Goal: Task Accomplishment & Management: Manage account settings

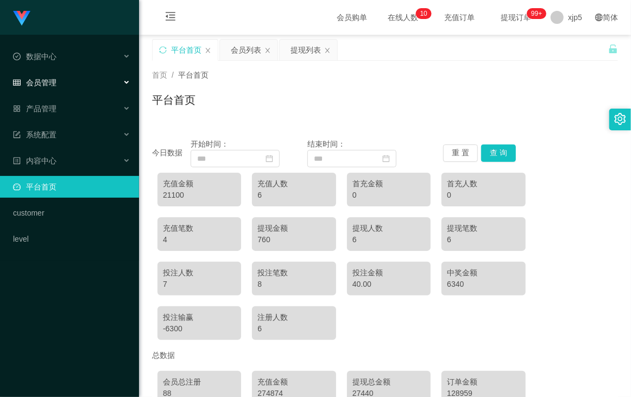
click at [74, 76] on div "会员管理" at bounding box center [69, 83] width 139 height 22
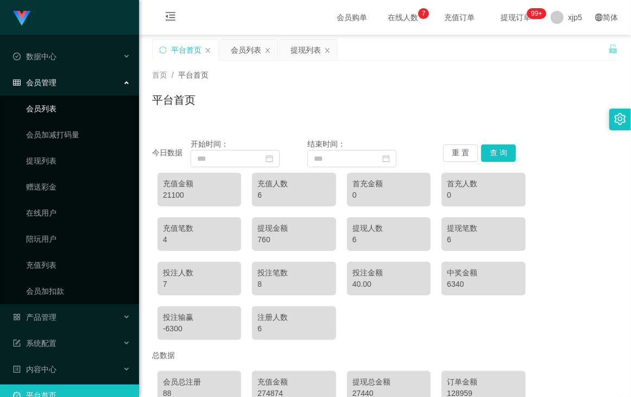
click at [69, 103] on link "会员列表" at bounding box center [78, 109] width 104 height 22
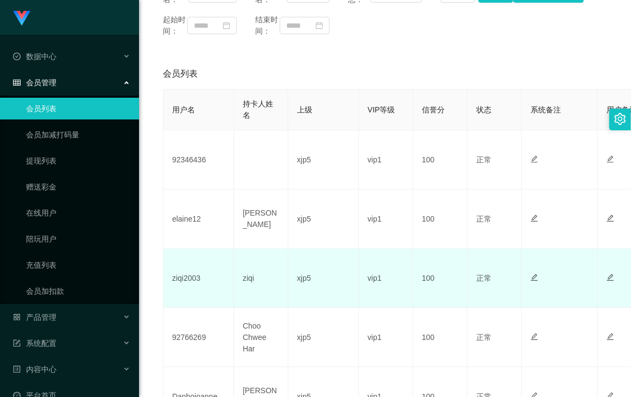
scroll to position [250, 0]
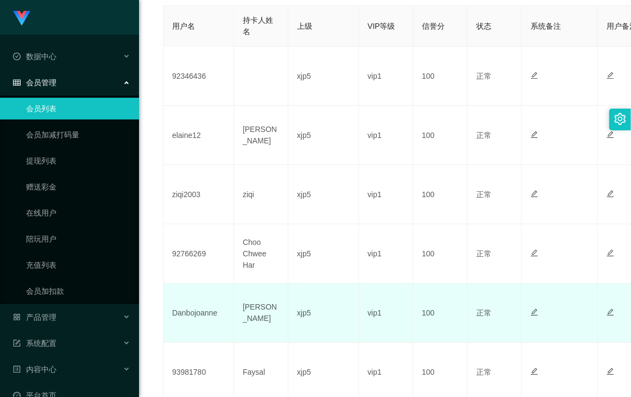
click at [199, 317] on td "Danbojoanne" at bounding box center [198, 312] width 71 height 59
click at [197, 320] on td "Danbojoanne" at bounding box center [198, 312] width 71 height 59
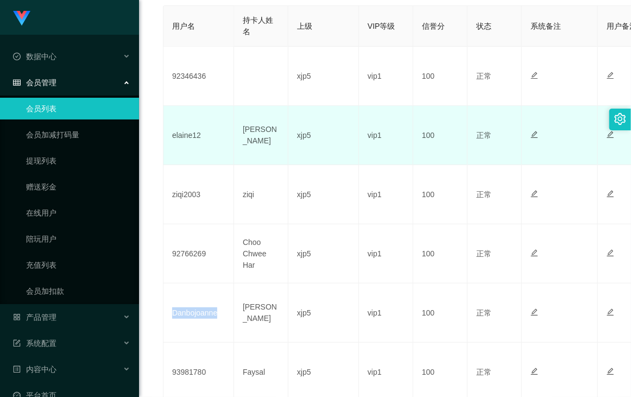
click at [383, 175] on td "vip1" at bounding box center [386, 194] width 54 height 59
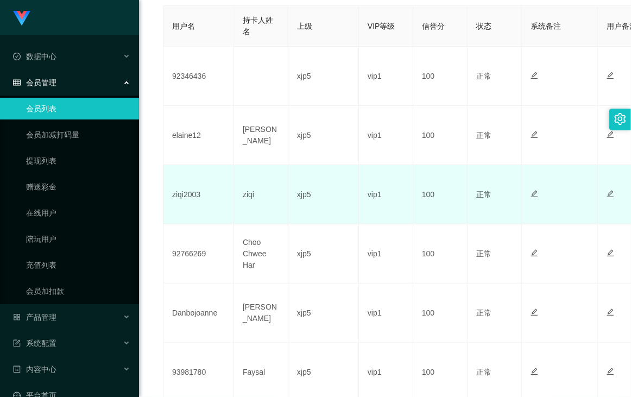
click at [191, 207] on td "ziqi2003" at bounding box center [198, 194] width 71 height 59
copy td "ziqi2003"
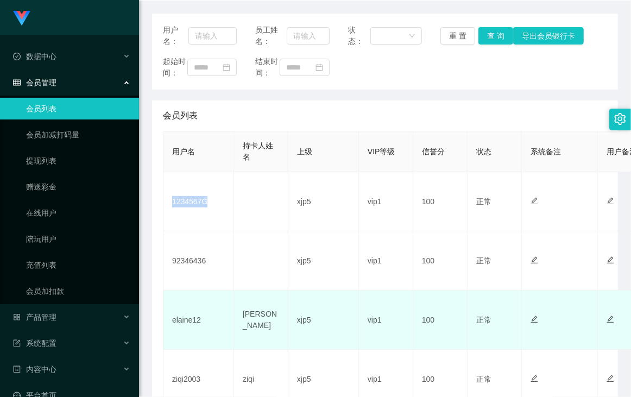
scroll to position [167, 0]
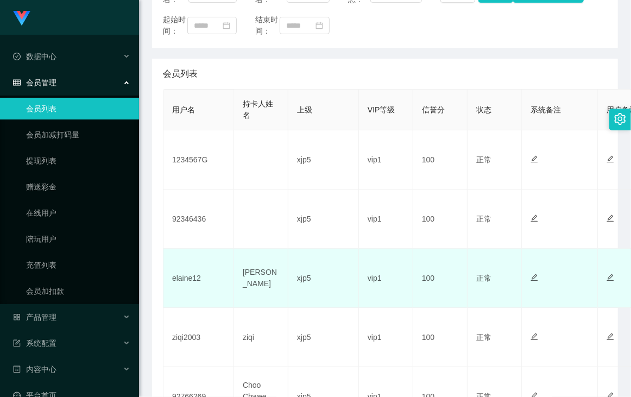
click at [182, 284] on td "elaine12" at bounding box center [198, 278] width 71 height 59
copy td "elaine12"
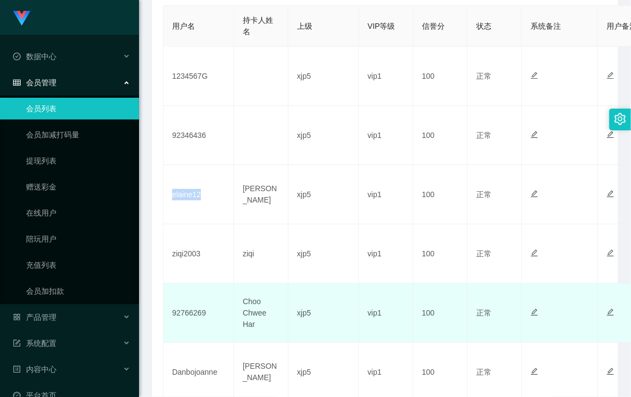
click at [192, 319] on td "92766269" at bounding box center [198, 312] width 71 height 59
copy td "92766269"
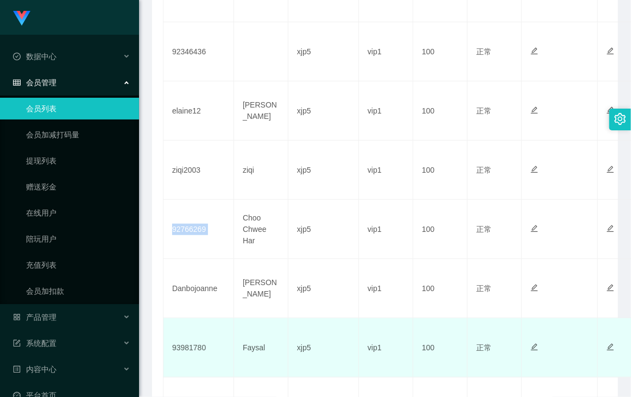
scroll to position [376, 0]
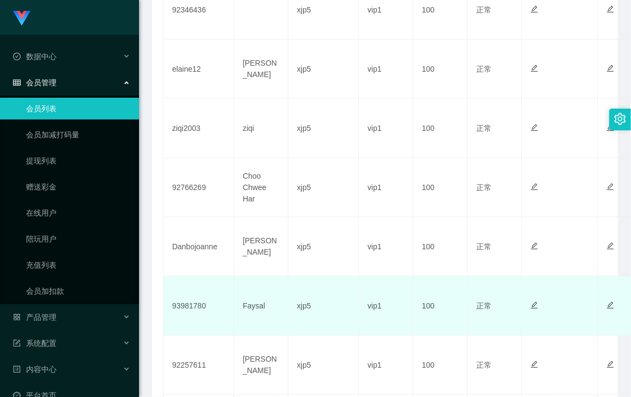
click at [200, 314] on td "93981780" at bounding box center [198, 305] width 71 height 59
copy td "93981780"
